Goal: Contribute content

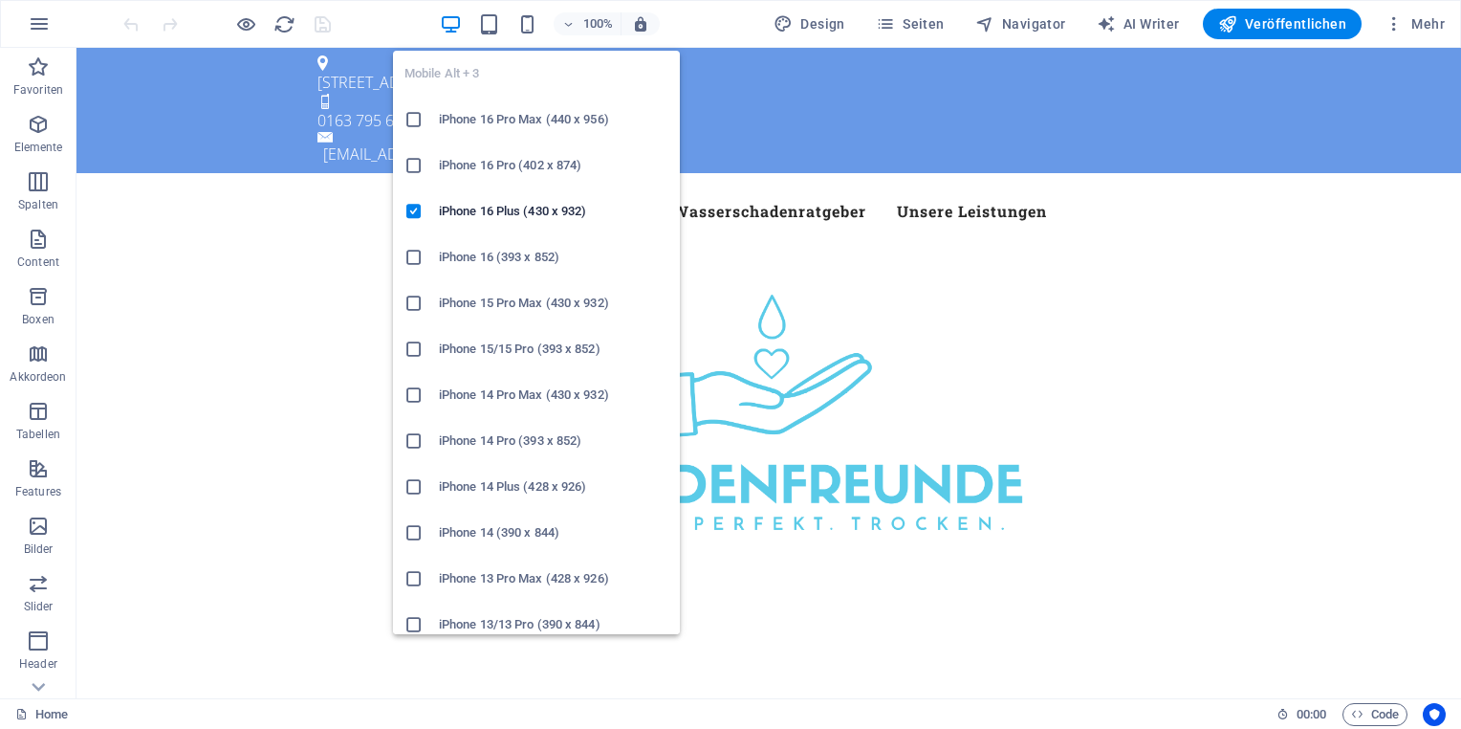
click at [421, 164] on icon at bounding box center [414, 165] width 19 height 19
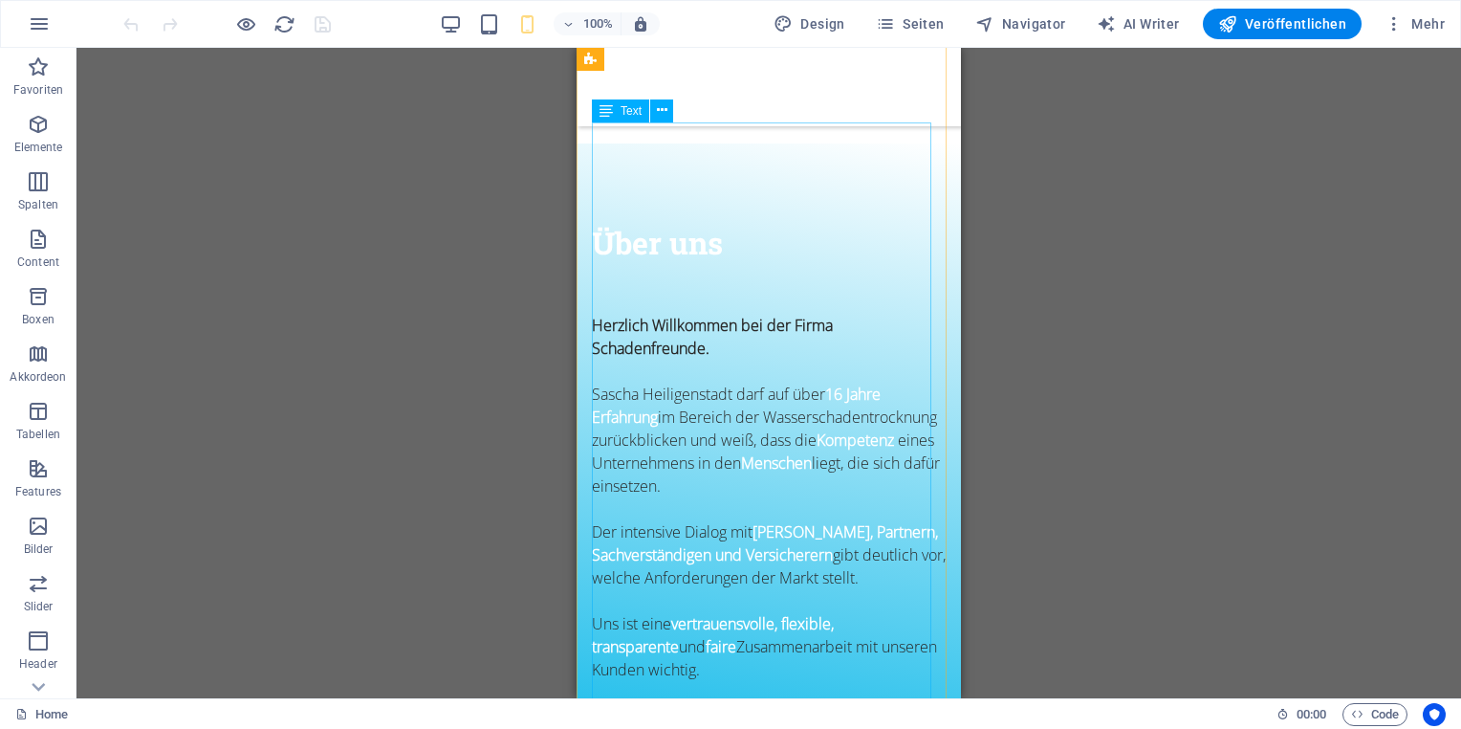
scroll to position [765, 0]
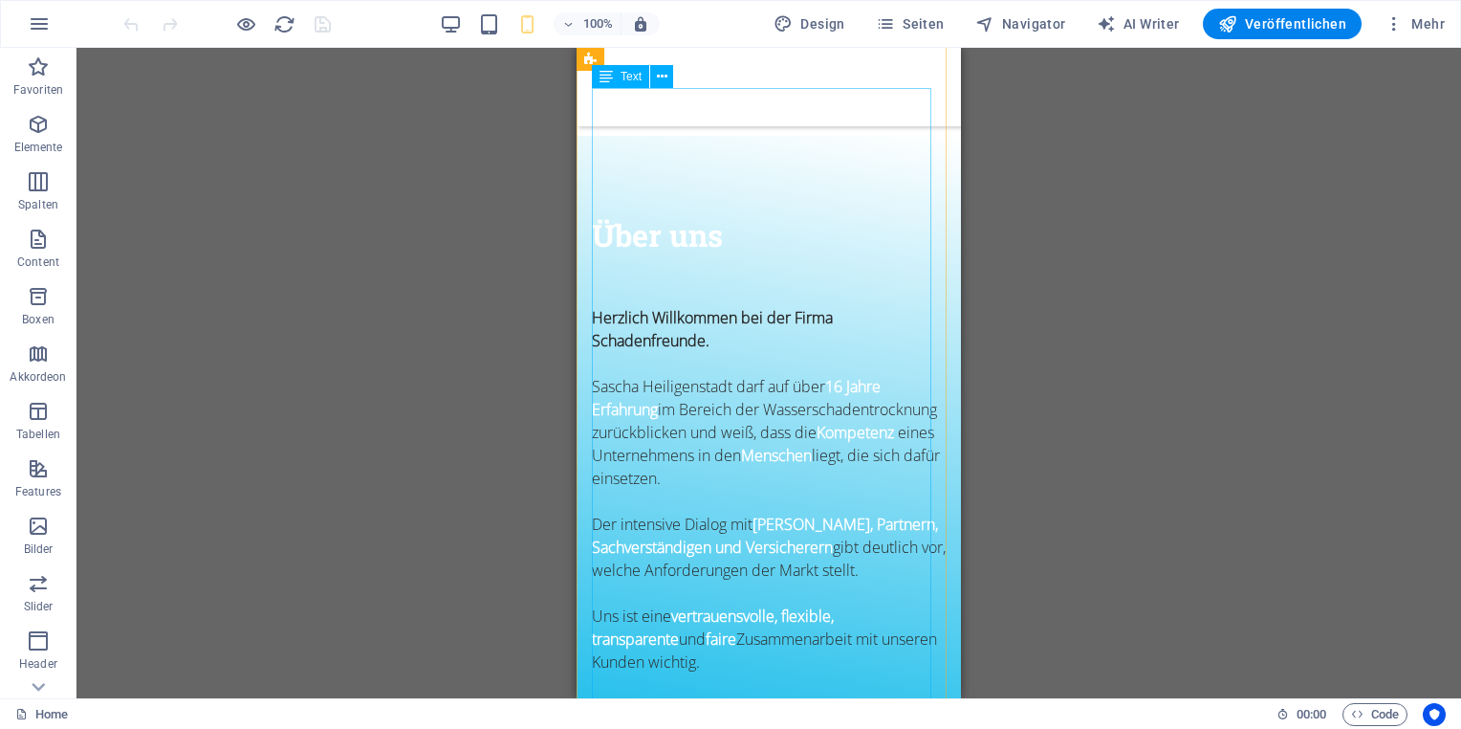
click at [643, 306] on div "Herzlich Willkommen bei der Firma Schadenfreunde. [PERSON_NAME][GEOGRAPHIC_DATA…" at bounding box center [769, 684] width 354 height 757
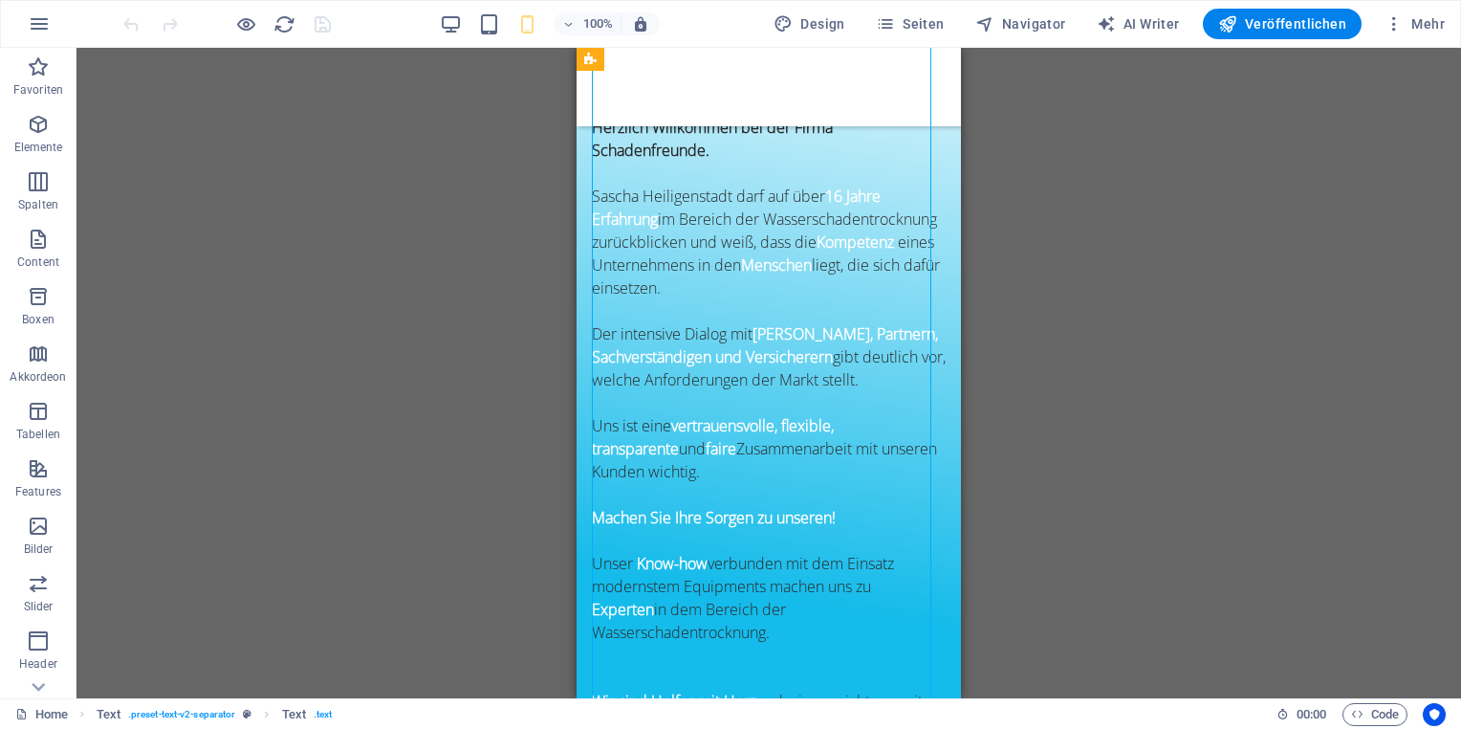
scroll to position [956, 0]
click at [643, 297] on div "Herzlich Willkommen bei der Firma Schadenfreunde. [PERSON_NAME][GEOGRAPHIC_DATA…" at bounding box center [769, 493] width 354 height 757
click at [627, 296] on div "Herzlich Willkommen bei der Firma Schadenfreunde. [PERSON_NAME][GEOGRAPHIC_DATA…" at bounding box center [769, 493] width 354 height 757
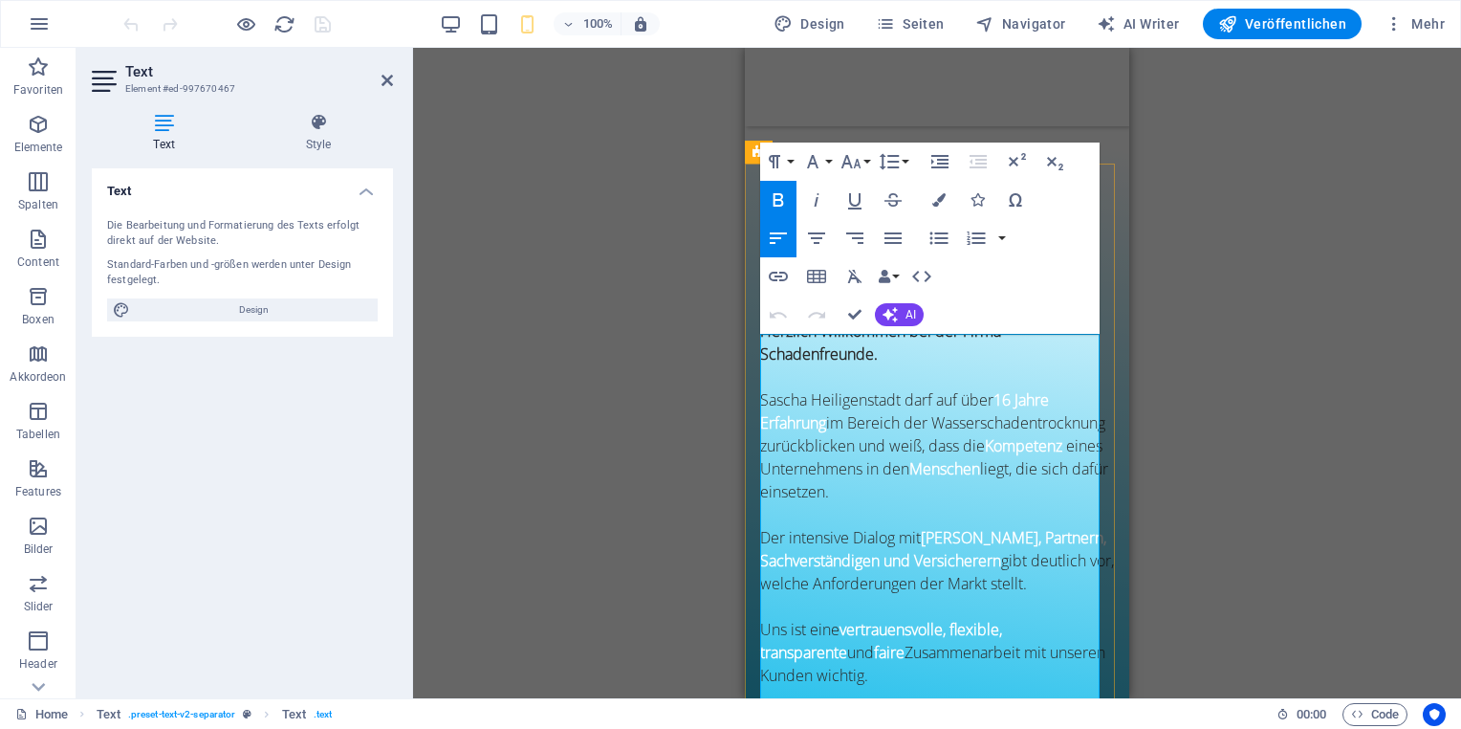
scroll to position [766, 0]
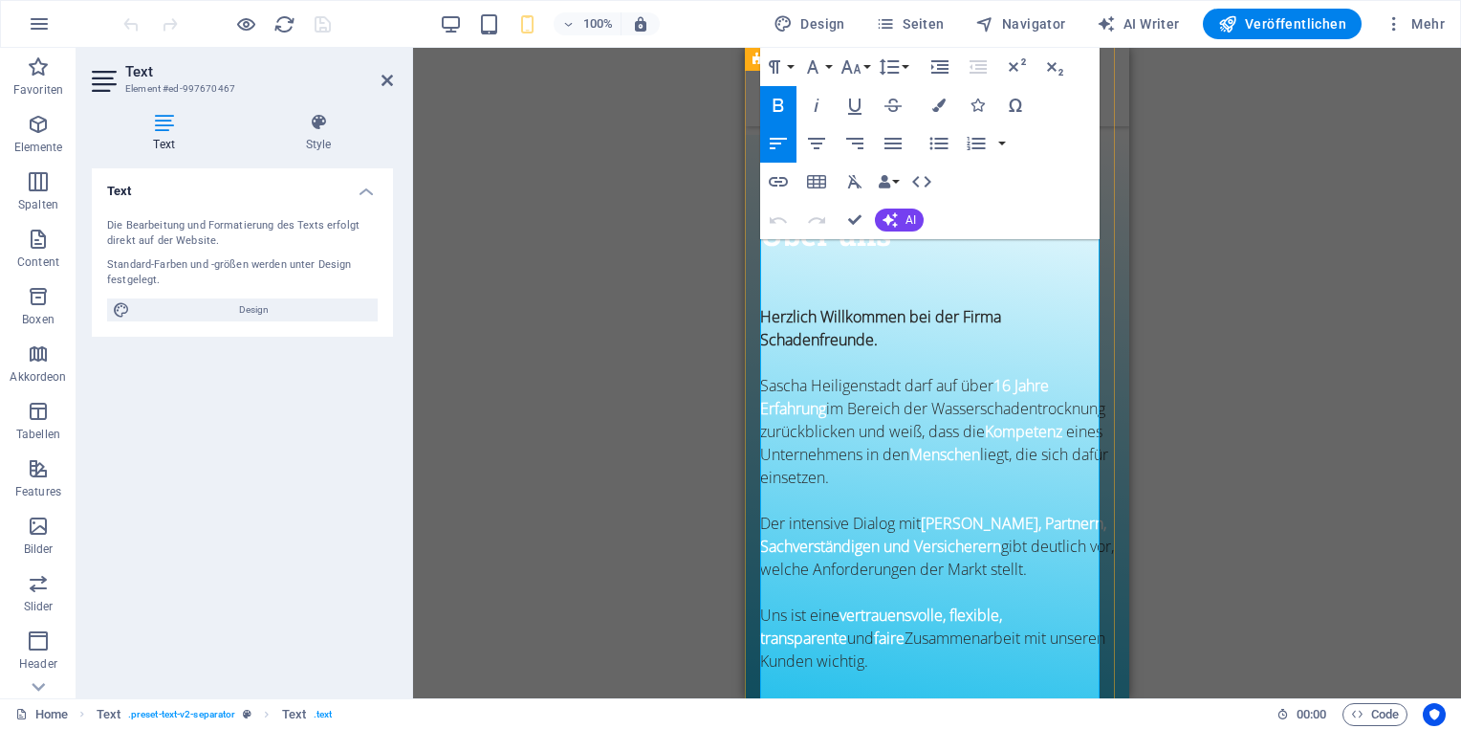
click at [854, 603] on p "Uns ist eine vertrauensvolle, flexible, transparente und faire Zusammenarbeit m…" at bounding box center [937, 637] width 354 height 69
click at [792, 603] on p "Uns ist eine vertrauensvolle, flexible, transparente und faire Zusammenarbeit m…" at bounding box center [937, 637] width 354 height 69
click at [784, 603] on p "Uns ist eine vertrauensvolle, flexible, transparente und faire Zusammenarbeit m…" at bounding box center [937, 637] width 354 height 69
click at [768, 672] on p at bounding box center [937, 683] width 354 height 23
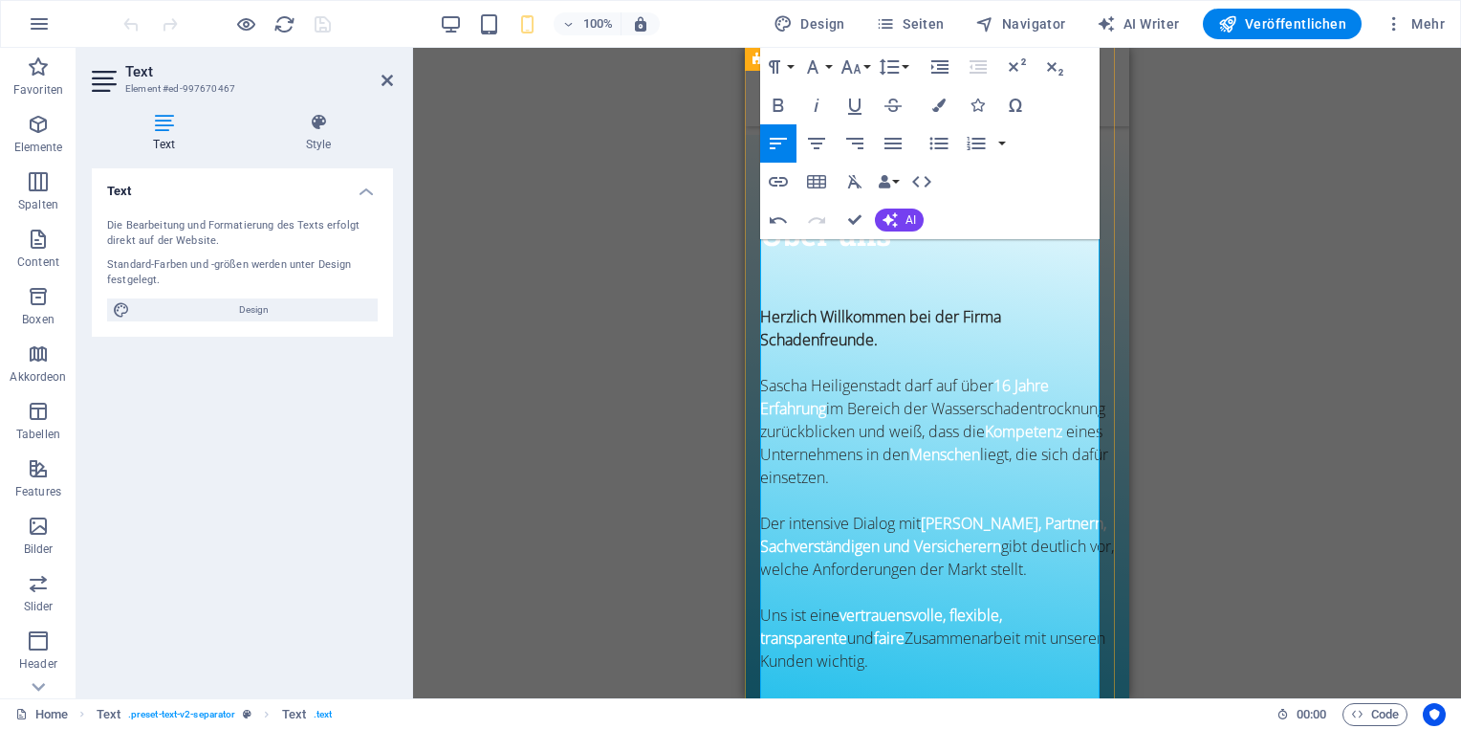
click at [772, 672] on p at bounding box center [937, 683] width 354 height 23
click at [780, 603] on p "Uns ist eine vertrauensvolle, flexible, transparente und faire Zusammenarbeit m…" at bounding box center [937, 637] width 354 height 69
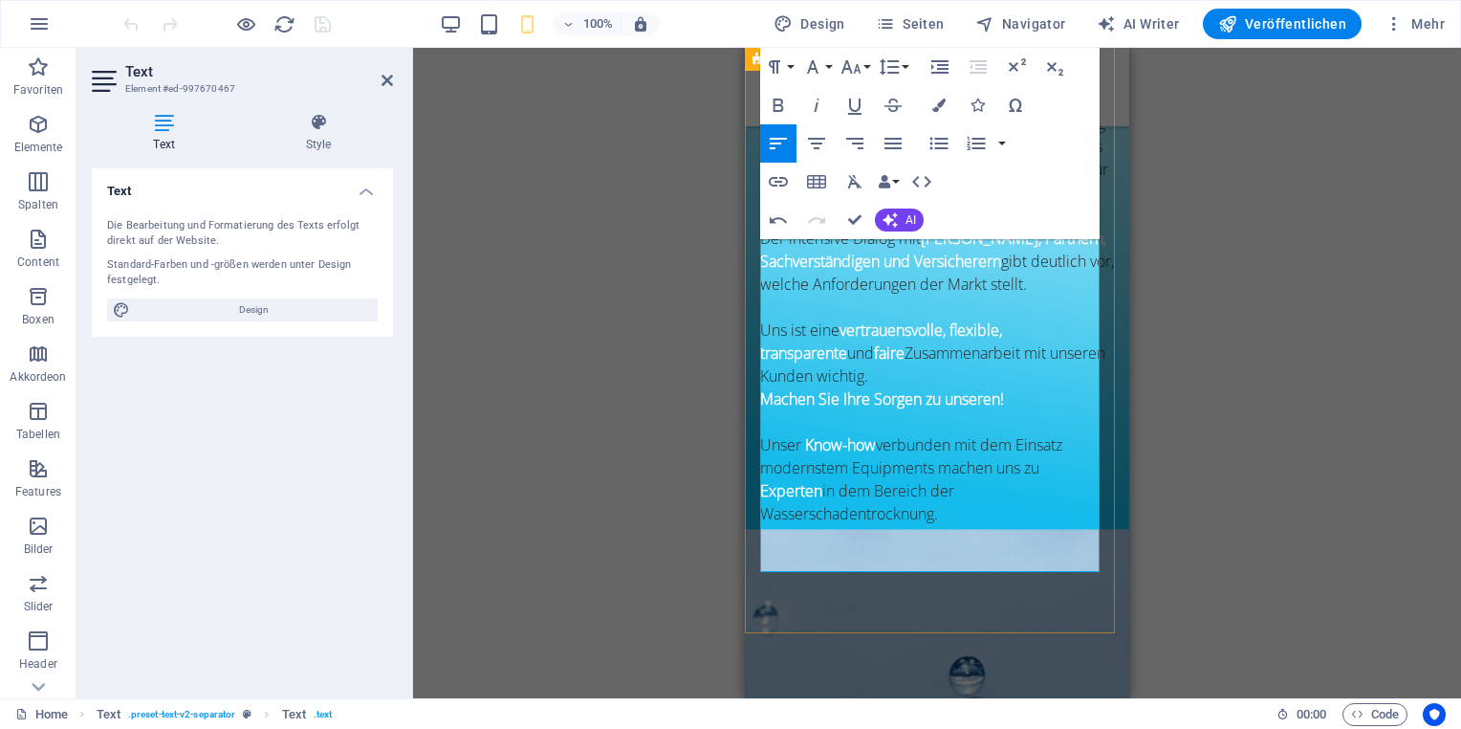
scroll to position [1053, 0]
click at [784, 353] on div "Herzlich Willkommen bei der Firma Schadenfreunde. [PERSON_NAME][GEOGRAPHIC_DATA…" at bounding box center [937, 385] width 354 height 734
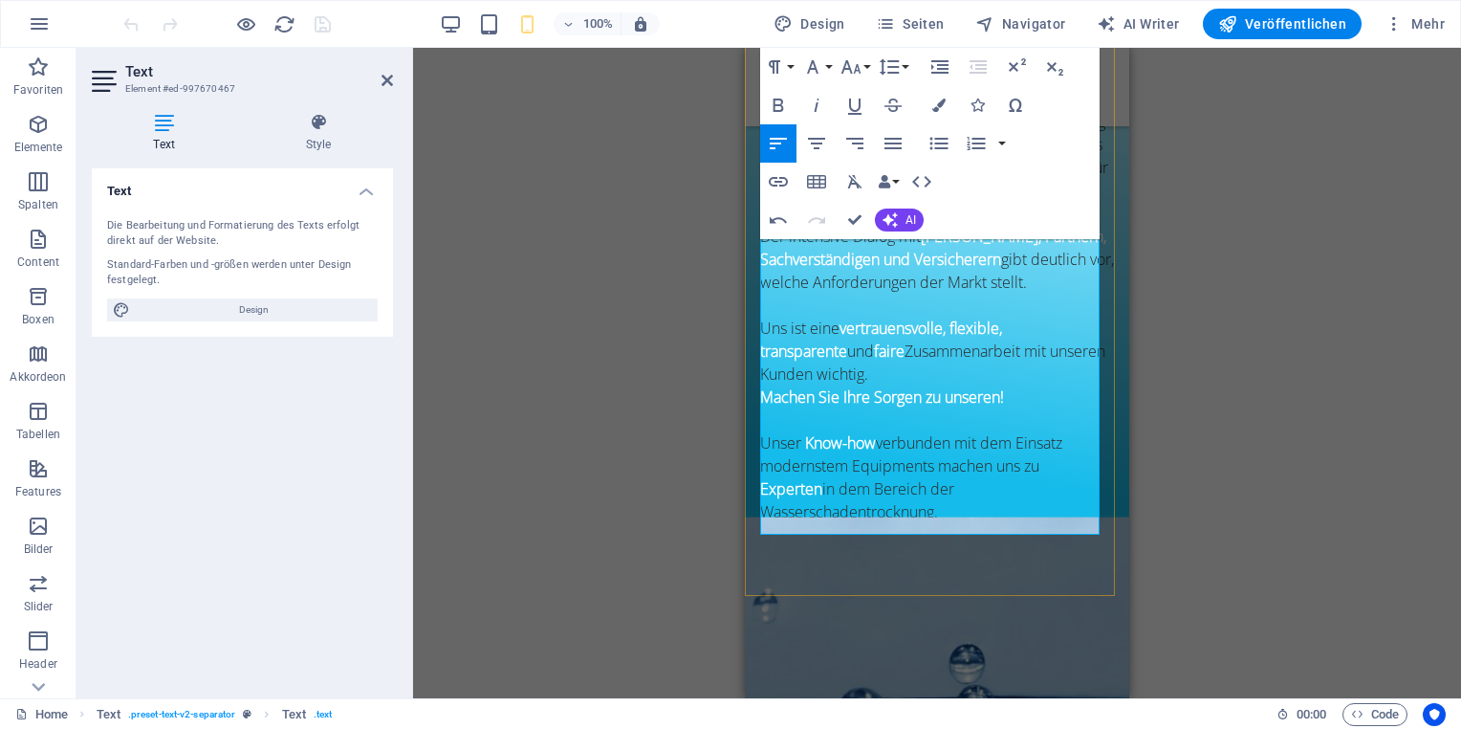
click at [782, 547] on strong "Wir sind Helfer mit Herz" at bounding box center [842, 557] width 164 height 21
click at [788, 523] on p at bounding box center [937, 534] width 354 height 23
click at [777, 615] on p at bounding box center [937, 626] width 354 height 23
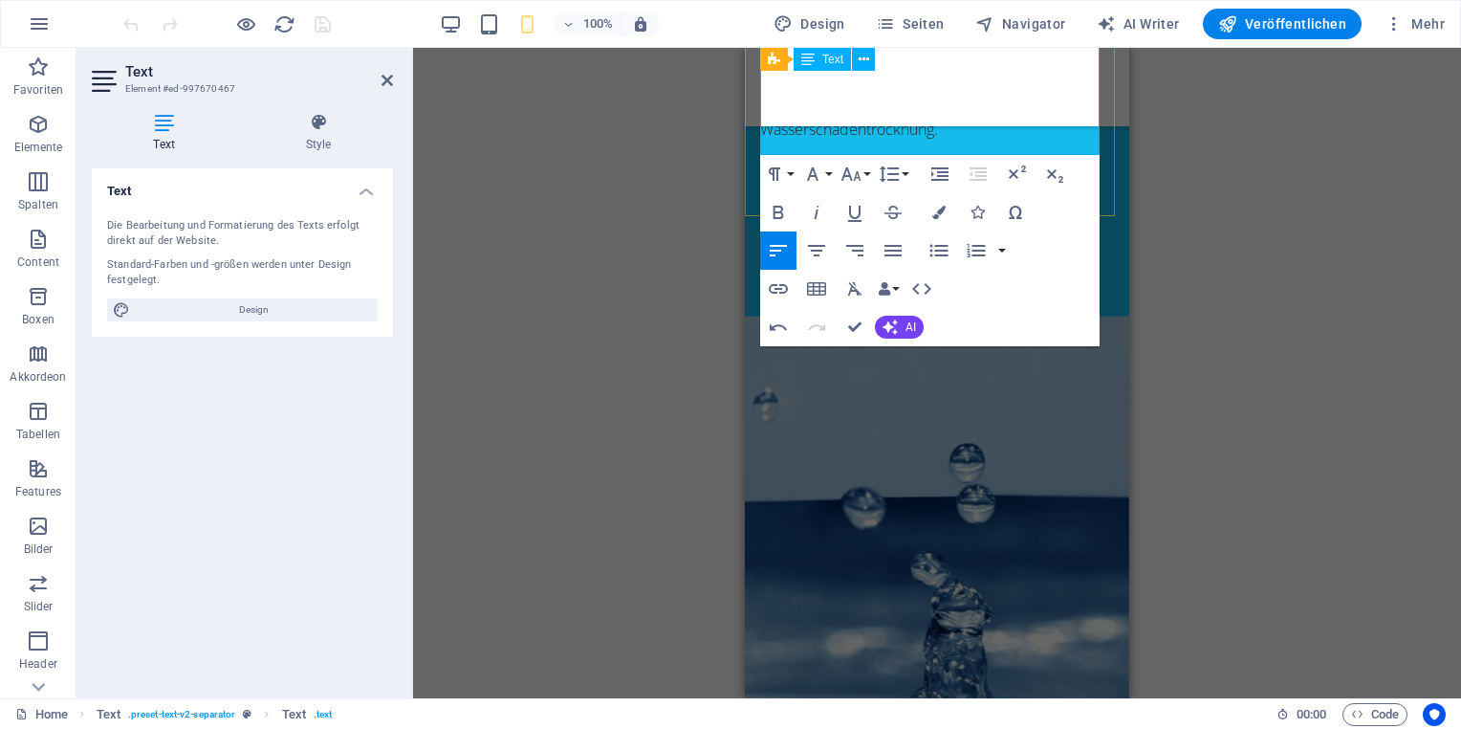
scroll to position [1244, 0]
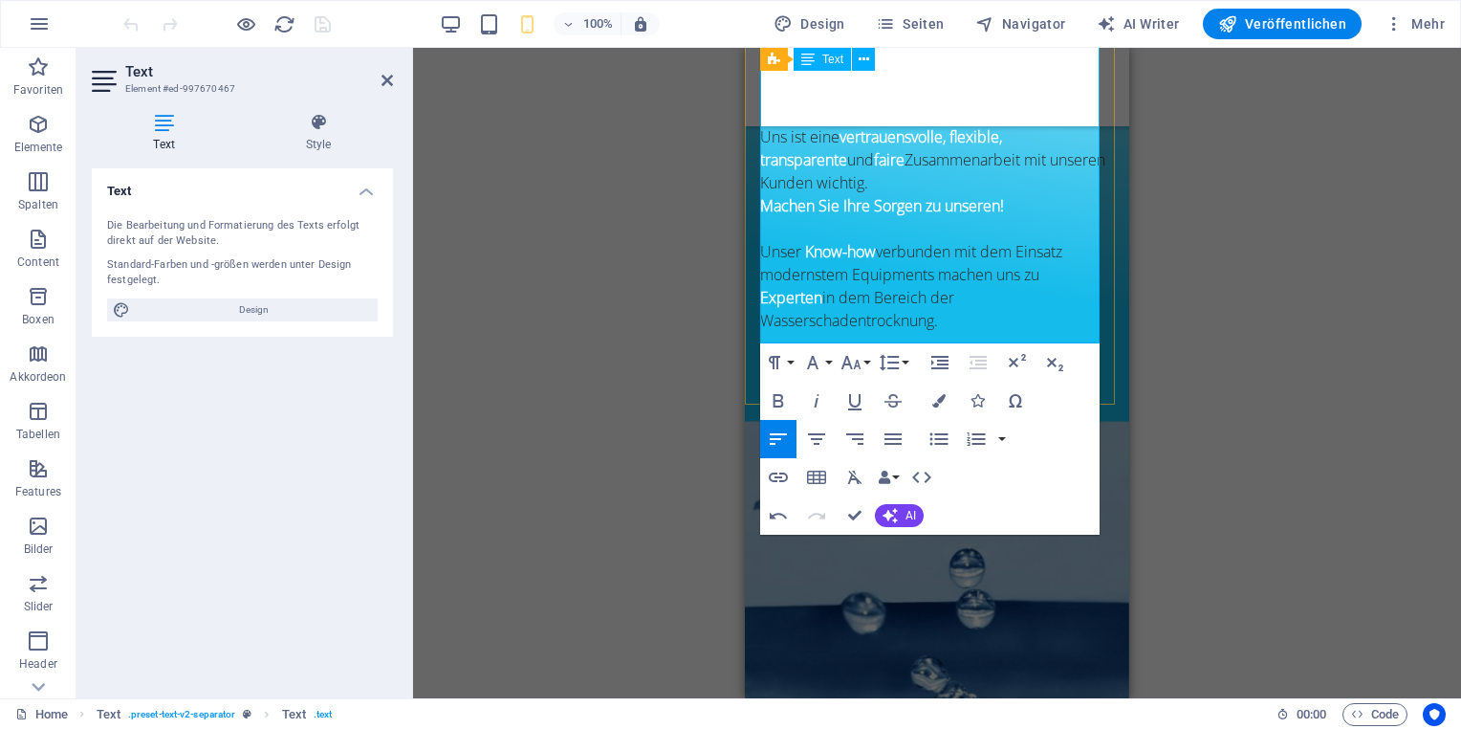
click at [788, 470] on p at bounding box center [937, 481] width 354 height 23
click at [773, 493] on p at bounding box center [937, 504] width 354 height 23
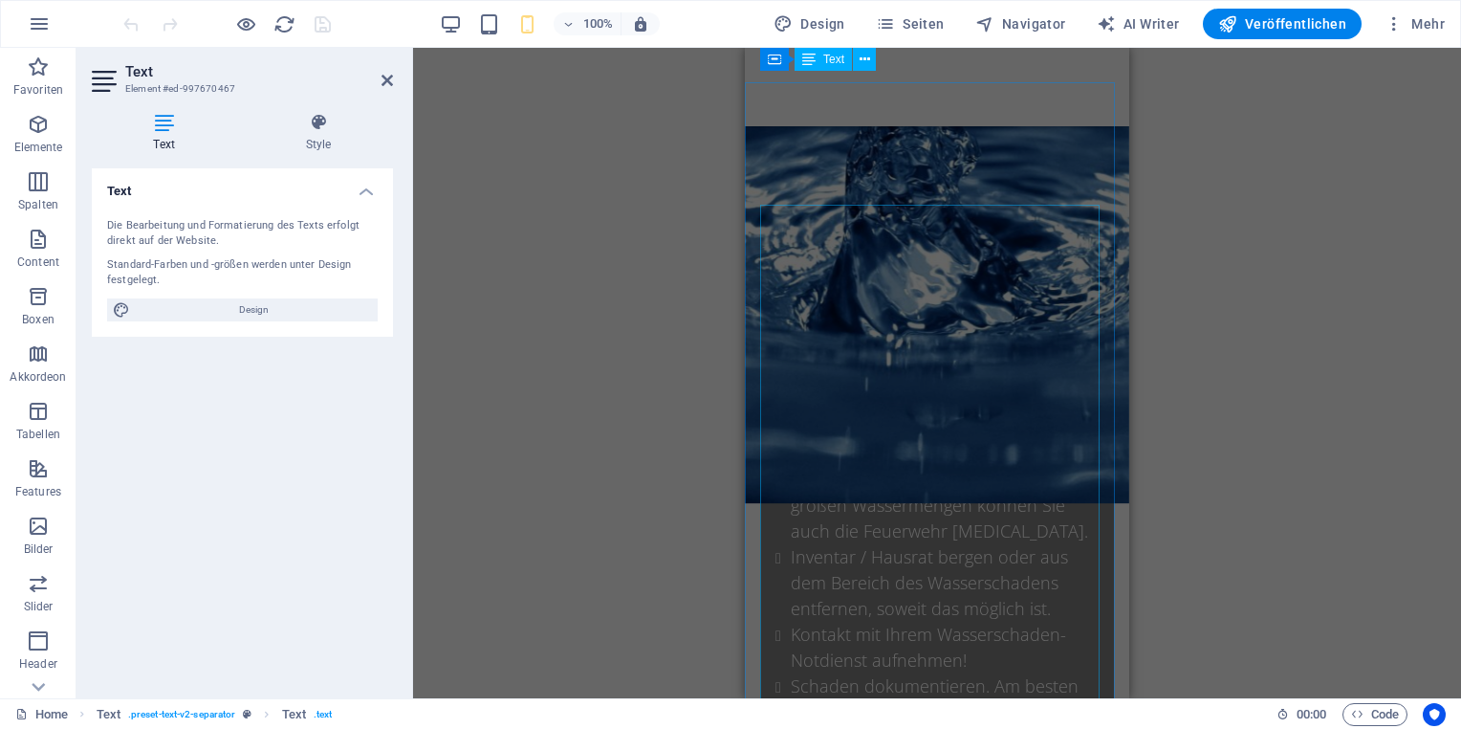
scroll to position [2583, 0]
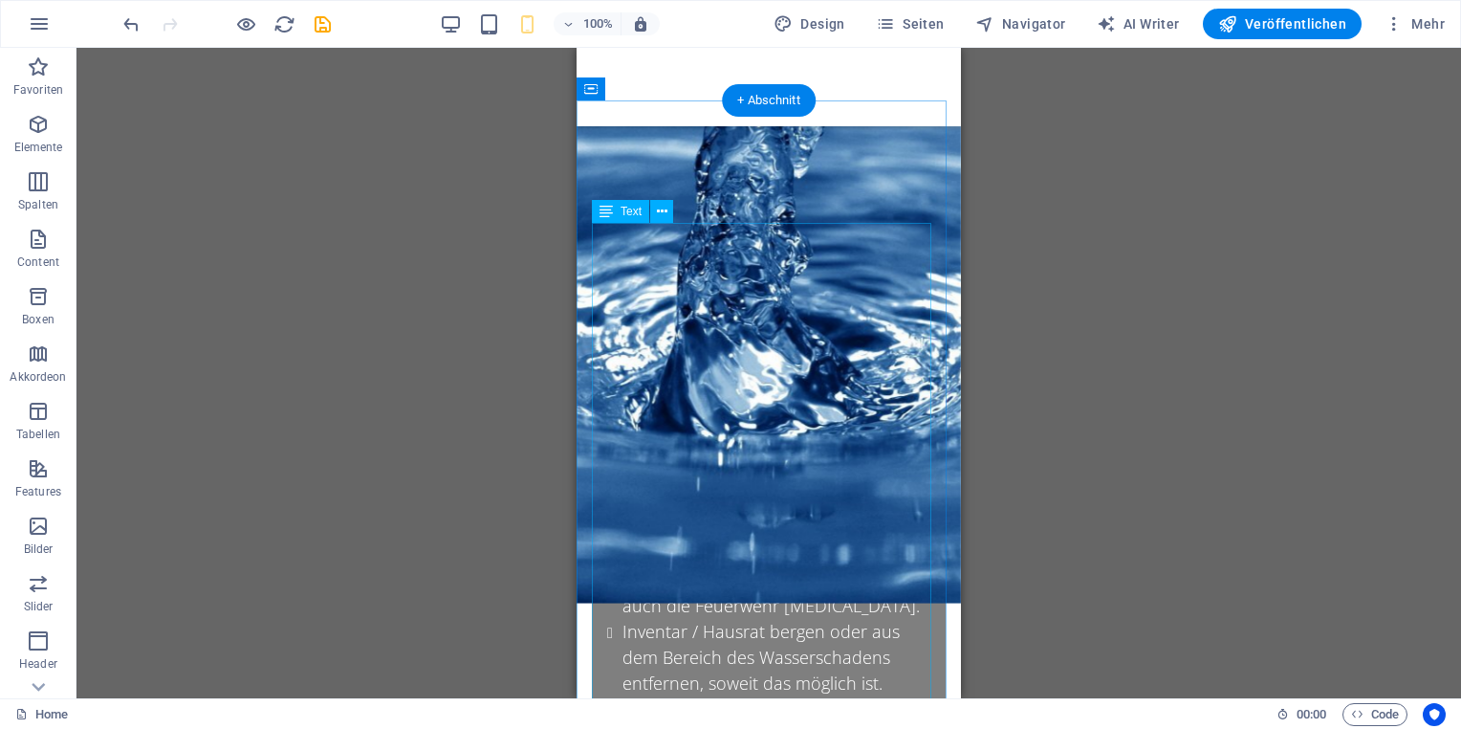
scroll to position [2652, 0]
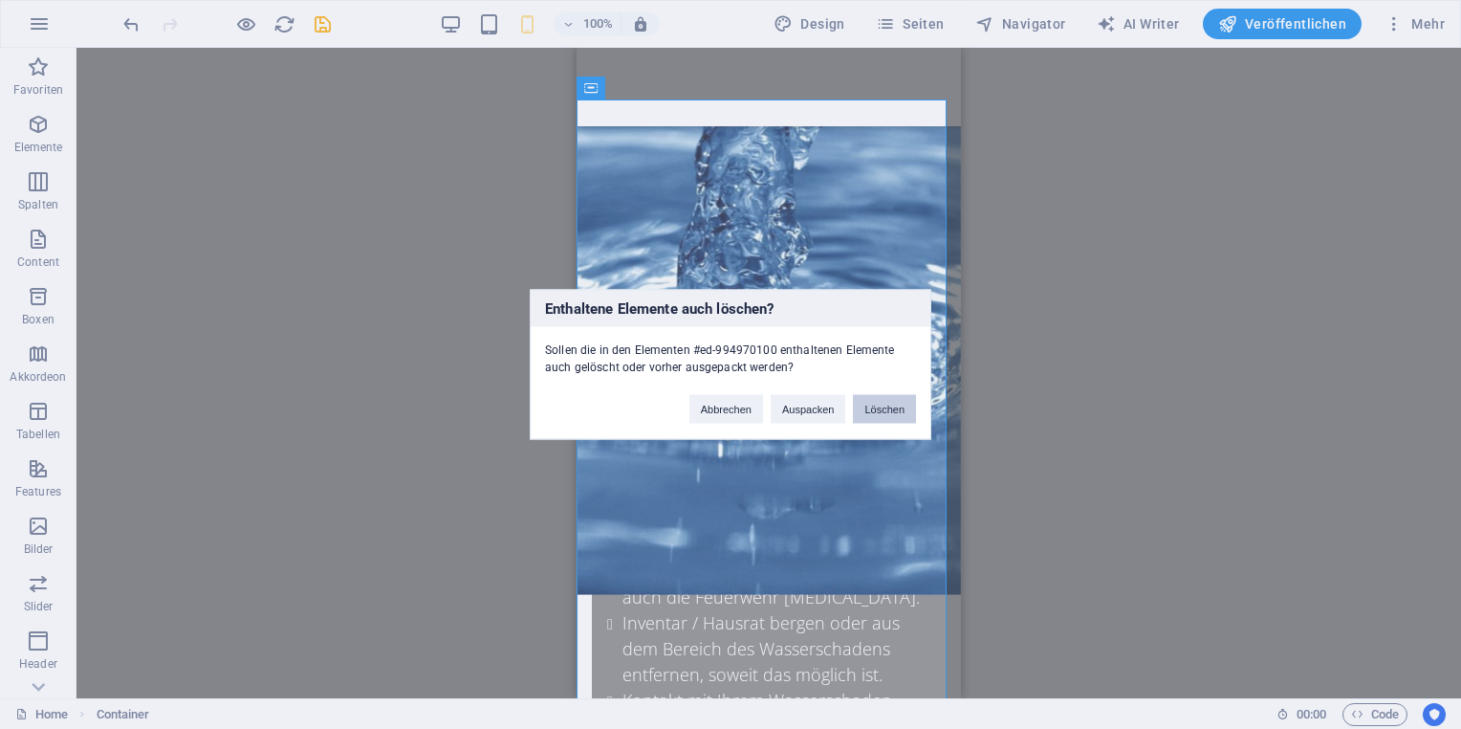
click at [885, 403] on button "Löschen" at bounding box center [884, 409] width 63 height 29
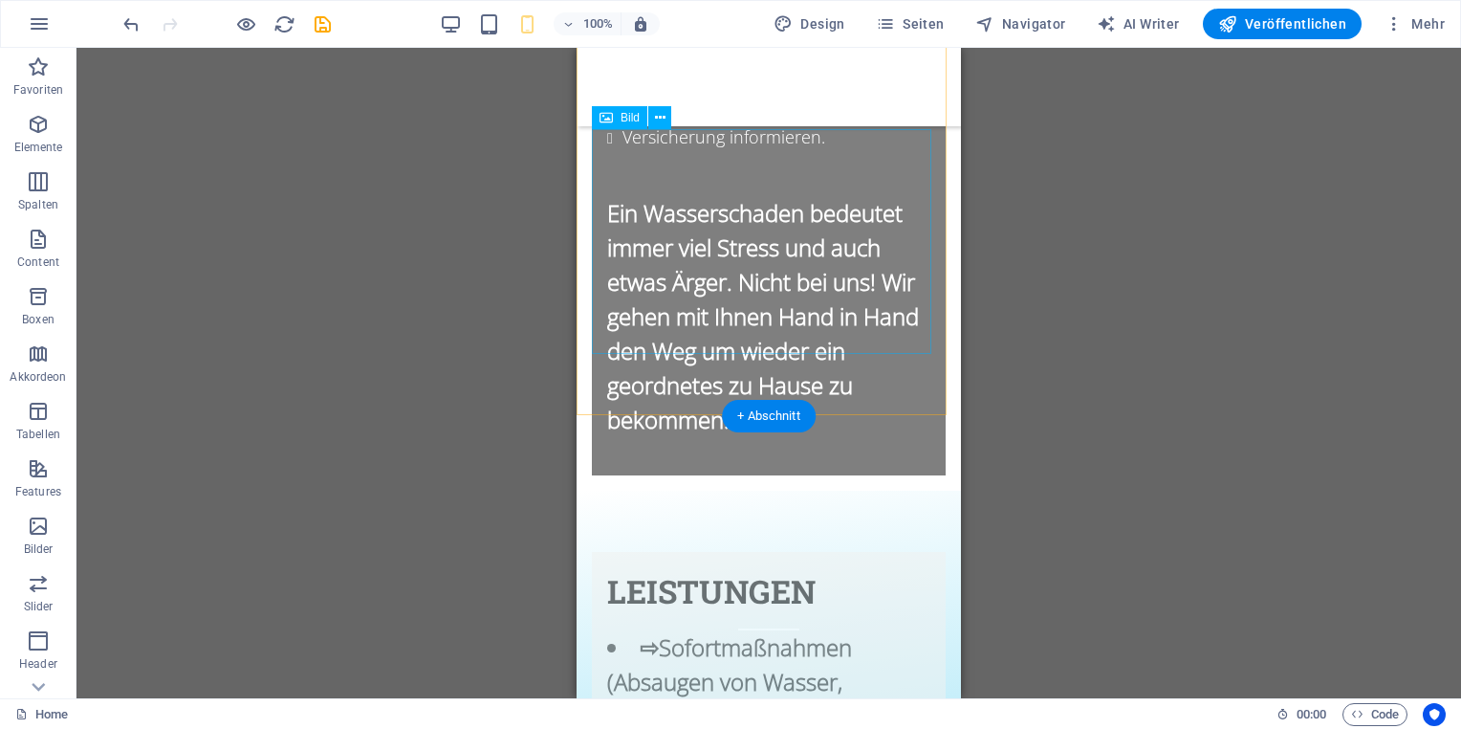
scroll to position [3347, 0]
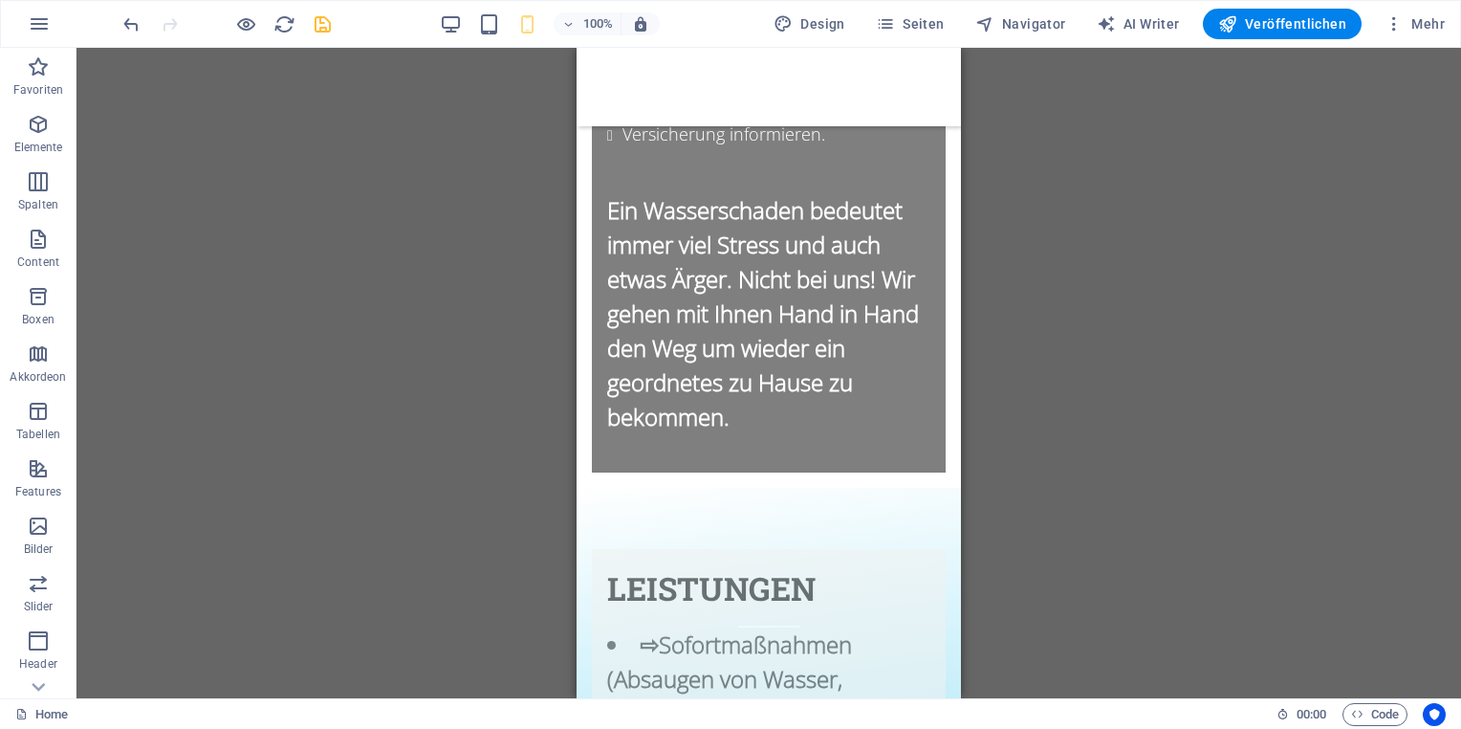
click at [322, 26] on icon "save" at bounding box center [323, 24] width 22 height 22
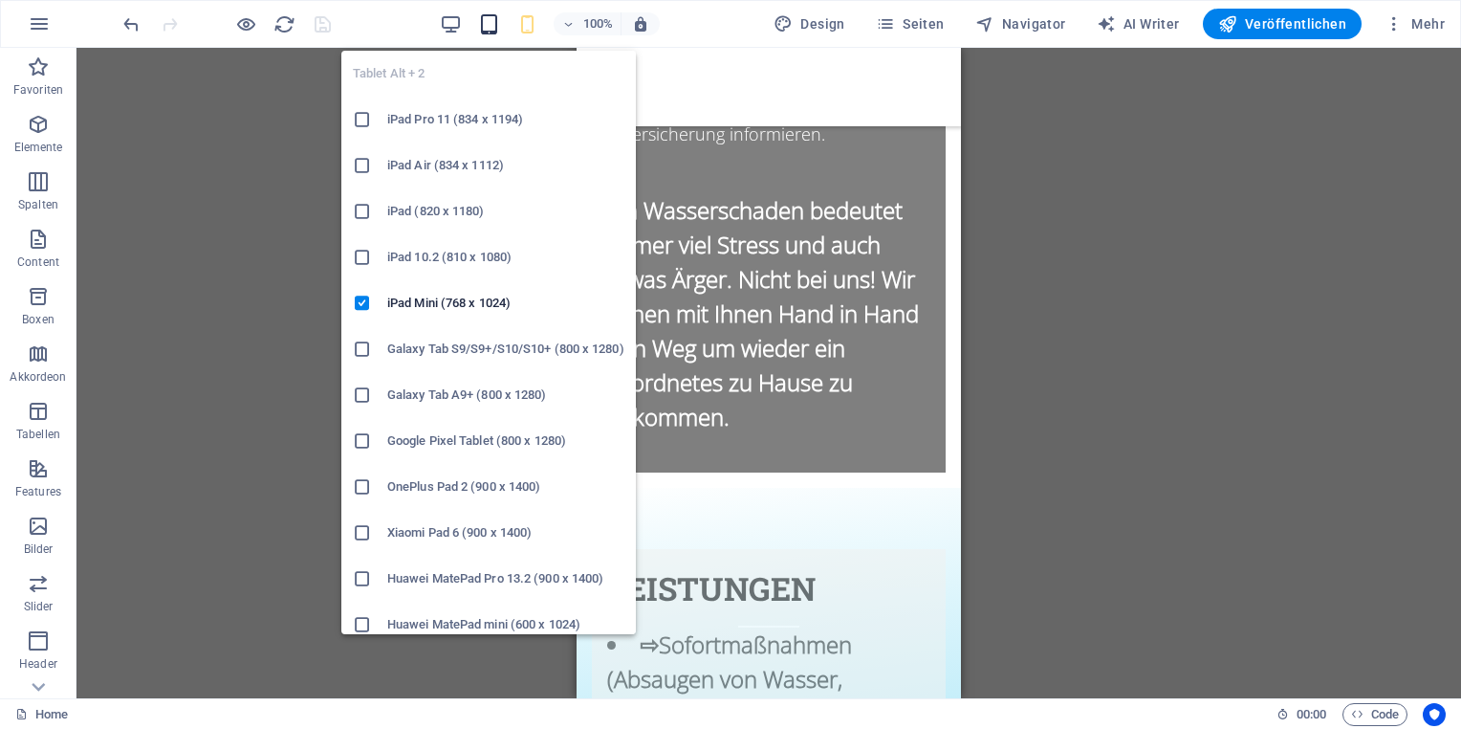
click at [489, 22] on icon "button" at bounding box center [489, 24] width 22 height 22
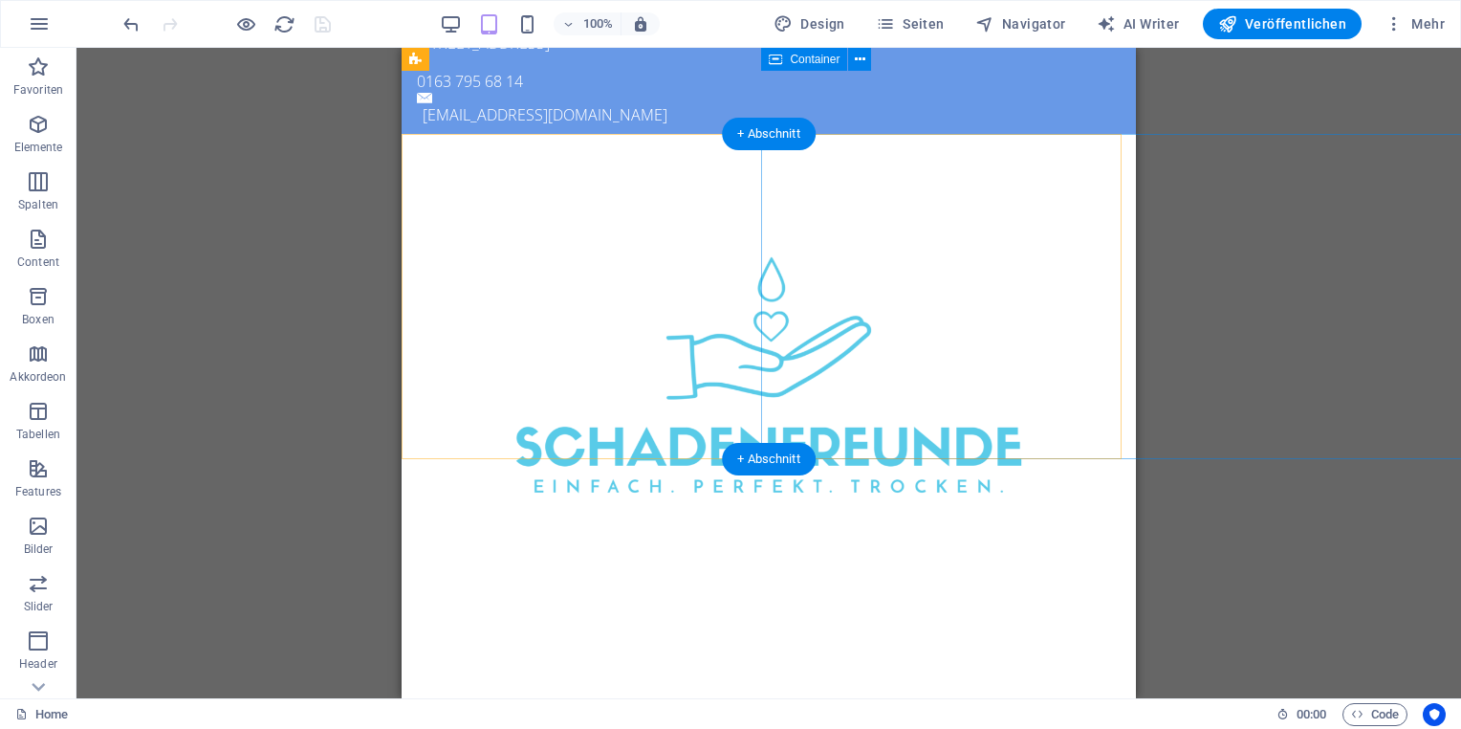
scroll to position [0, 0]
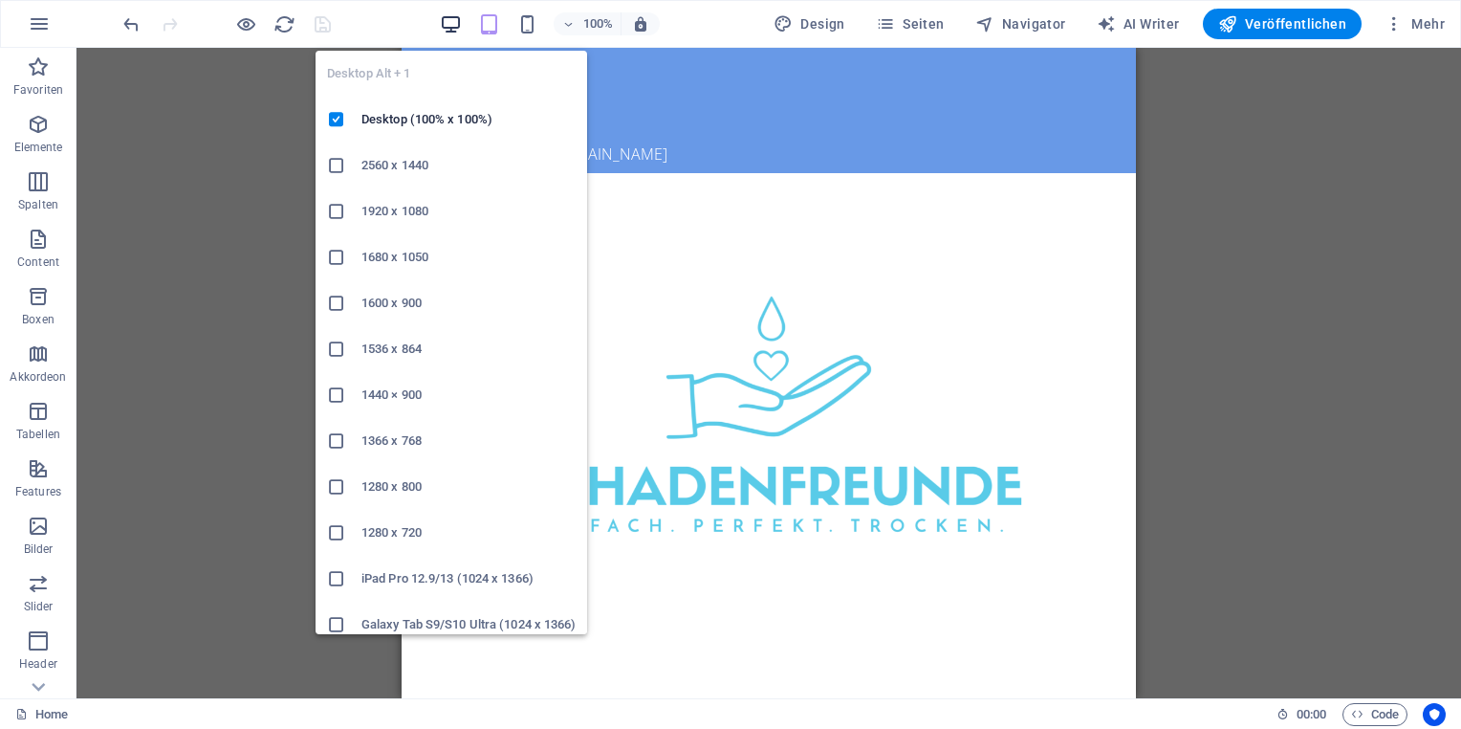
click at [454, 24] on icon "button" at bounding box center [451, 24] width 22 height 22
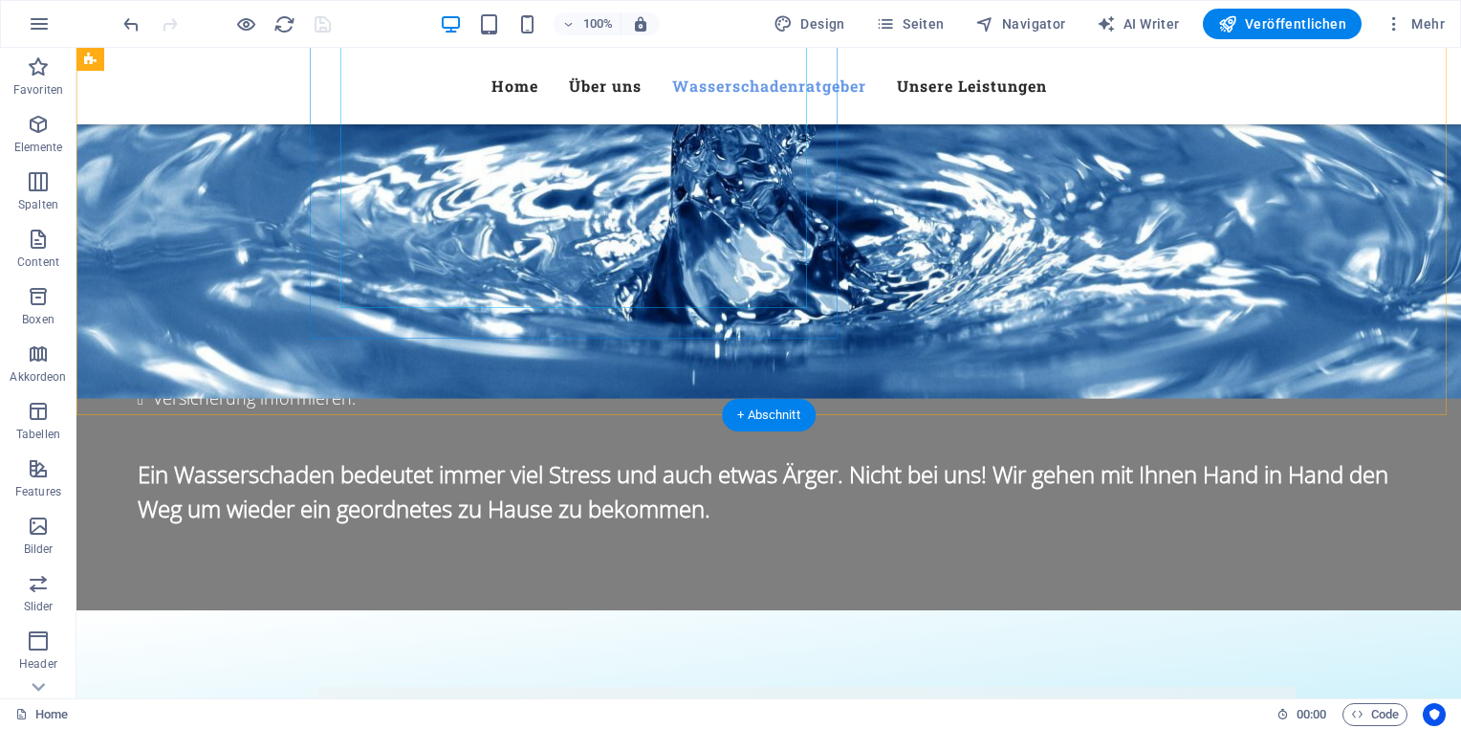
scroll to position [2314, 0]
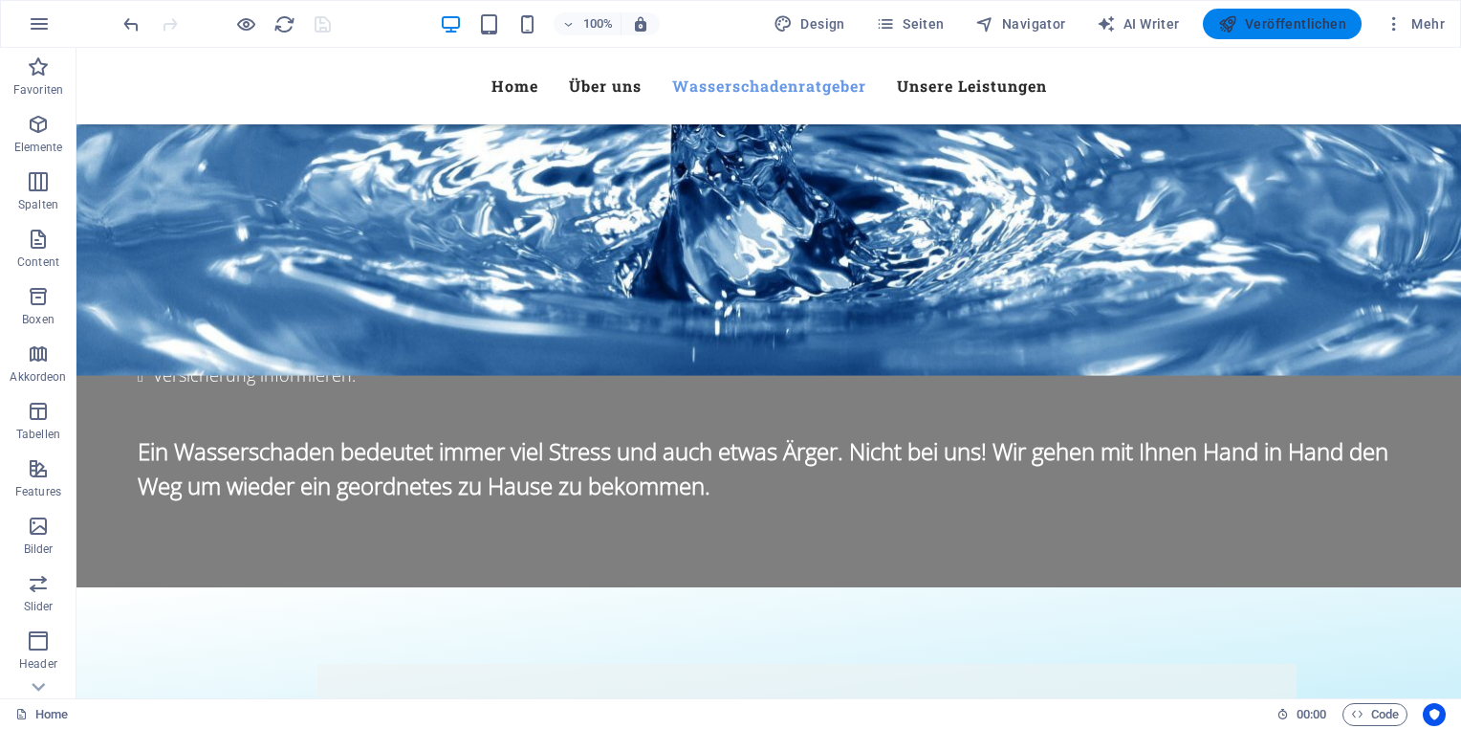
click at [1300, 28] on span "Veröffentlichen" at bounding box center [1282, 23] width 128 height 19
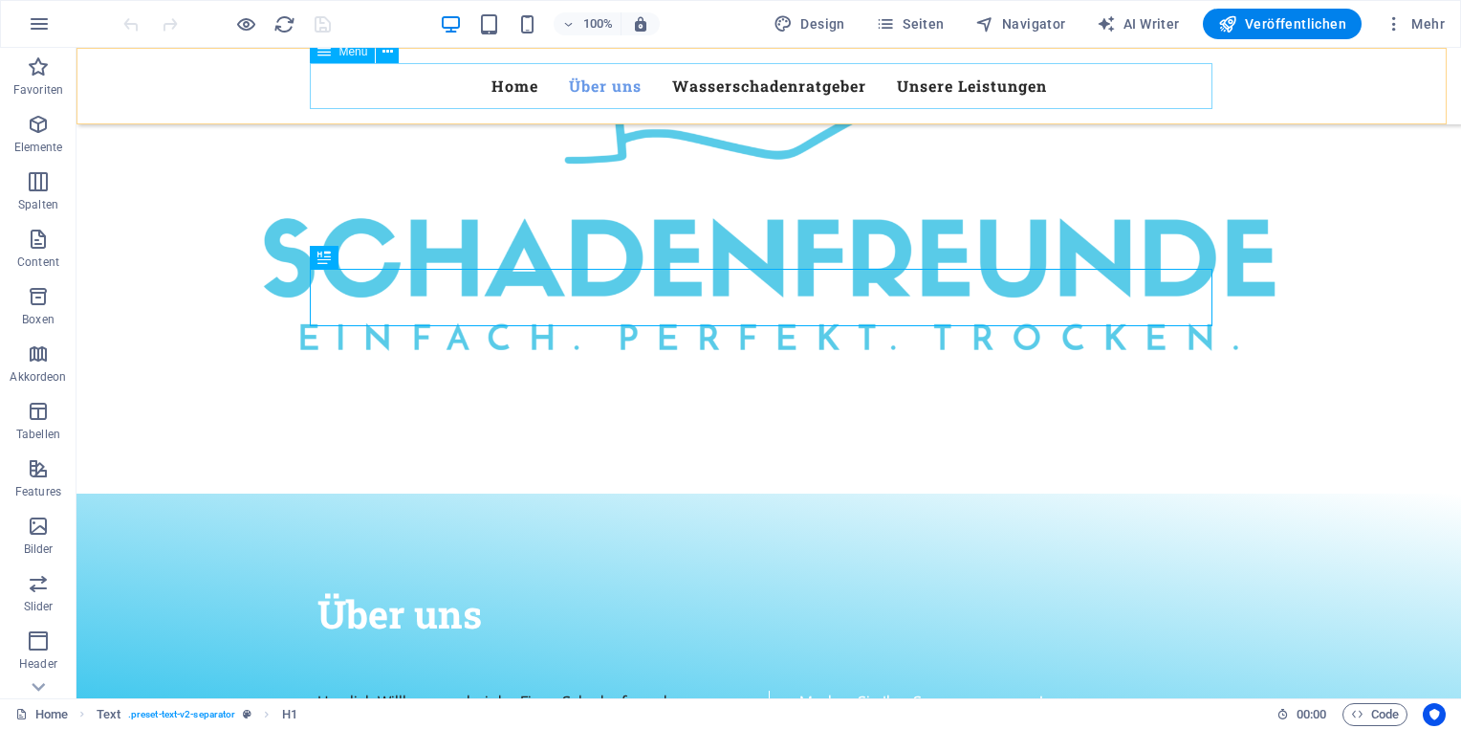
click at [521, 89] on nav "Home Über uns Wasserschadenratgeber Unsere Leistungen" at bounding box center [769, 86] width 903 height 46
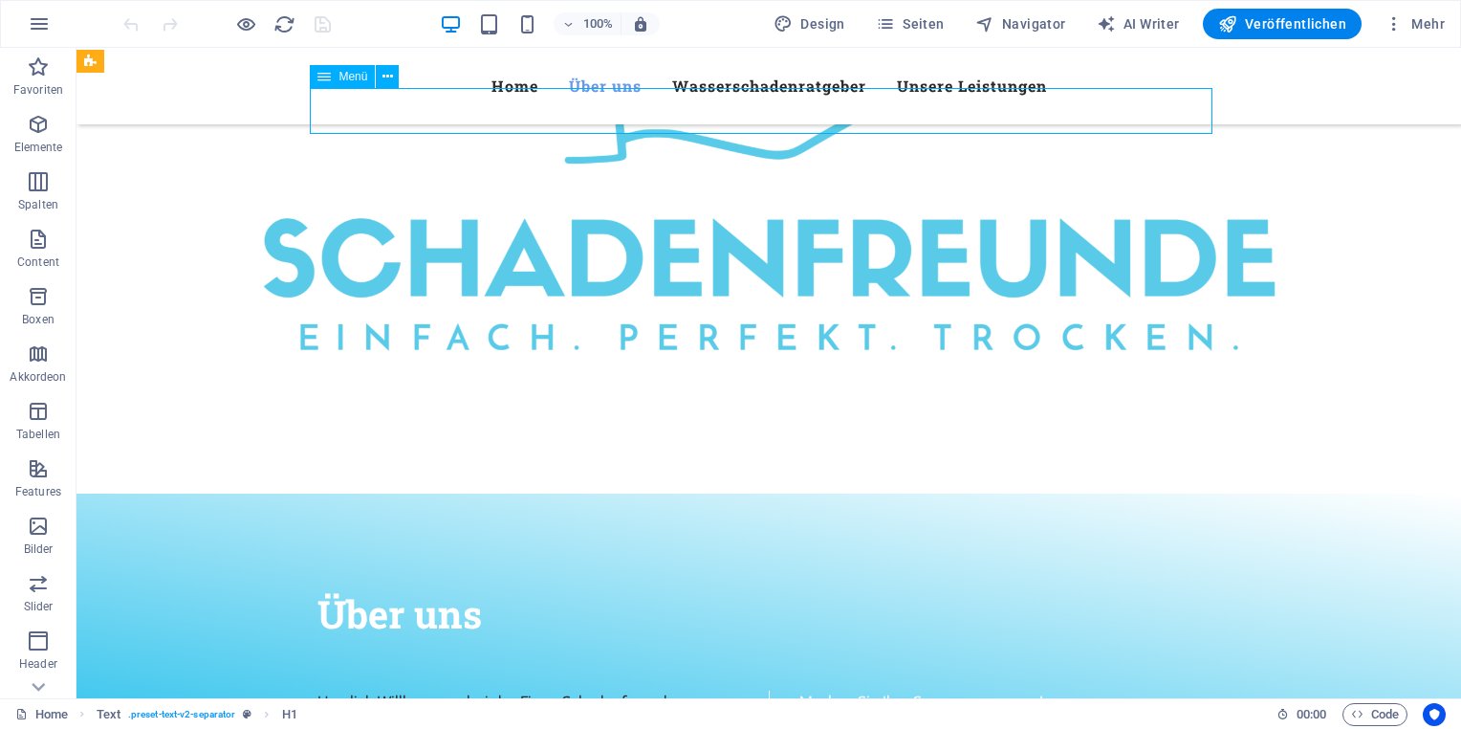
scroll to position [435, 0]
